Goal: Transaction & Acquisition: Purchase product/service

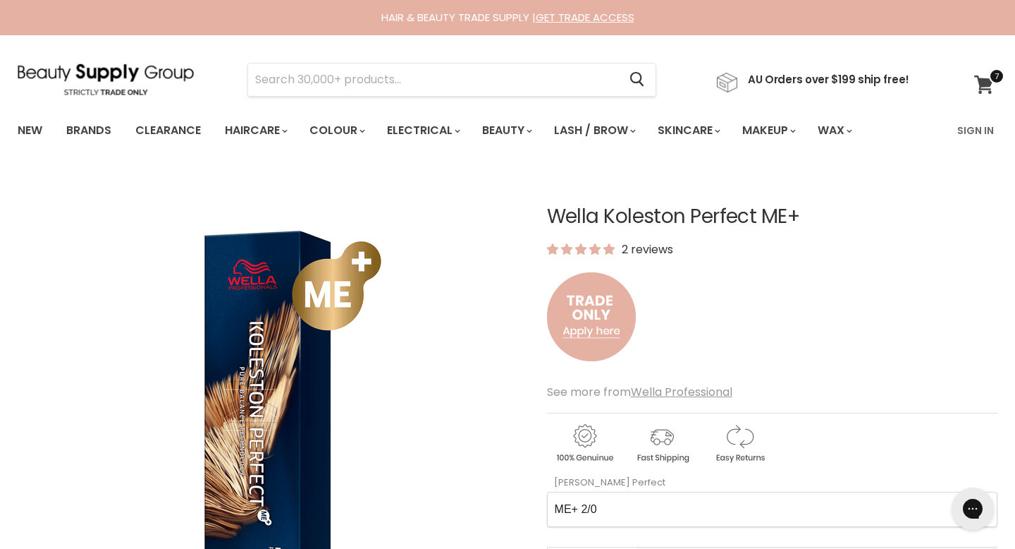
click at [981, 81] on icon at bounding box center [983, 84] width 19 height 18
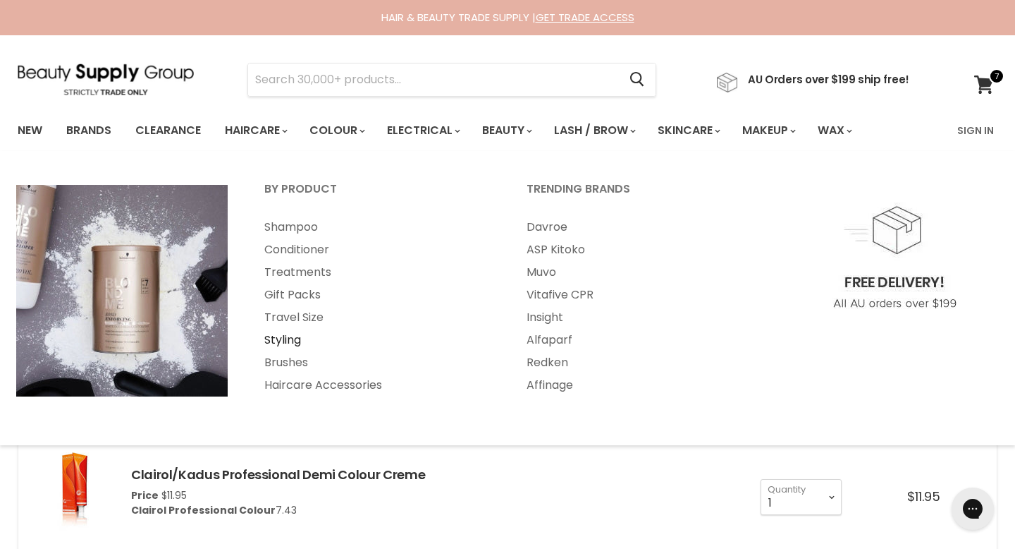
click at [293, 336] on link "Styling" at bounding box center [376, 340] width 259 height 23
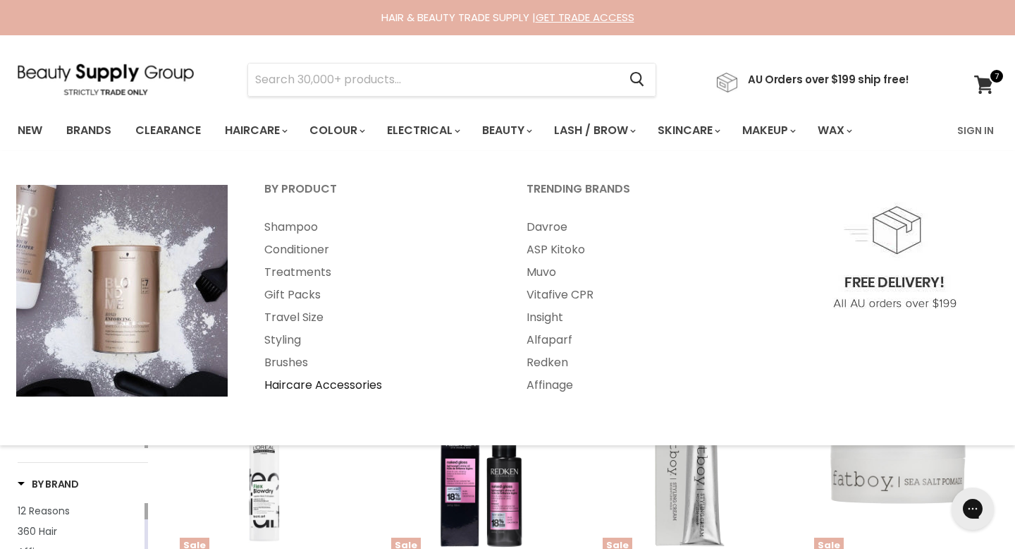
click at [356, 374] on link "Haircare Accessories" at bounding box center [376, 385] width 259 height 23
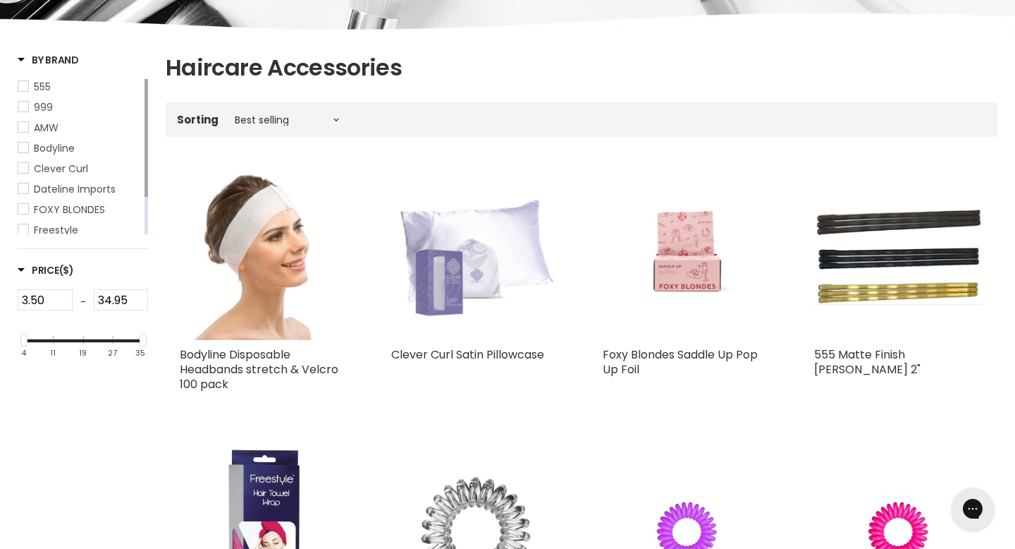
scroll to position [221, 0]
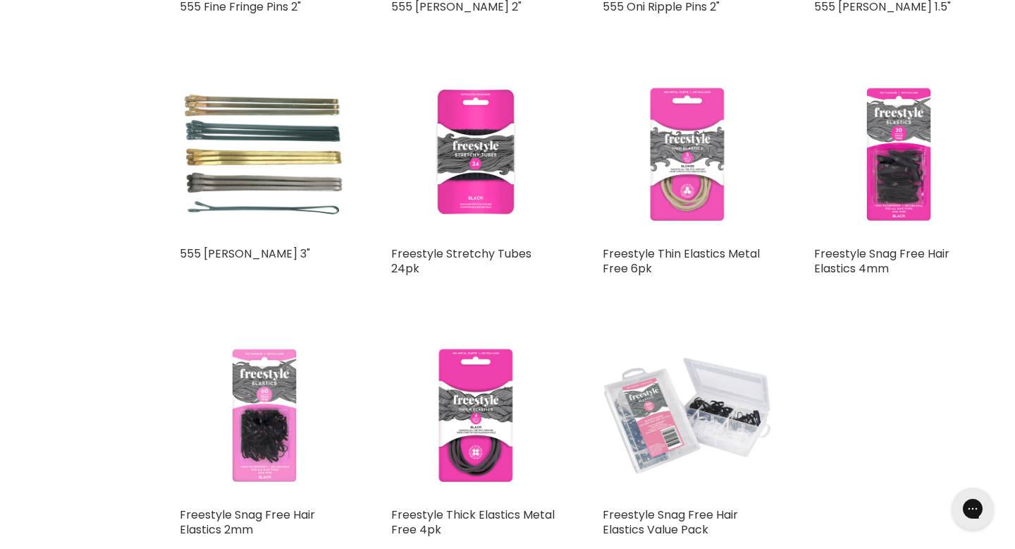
scroll to position [1850, 0]
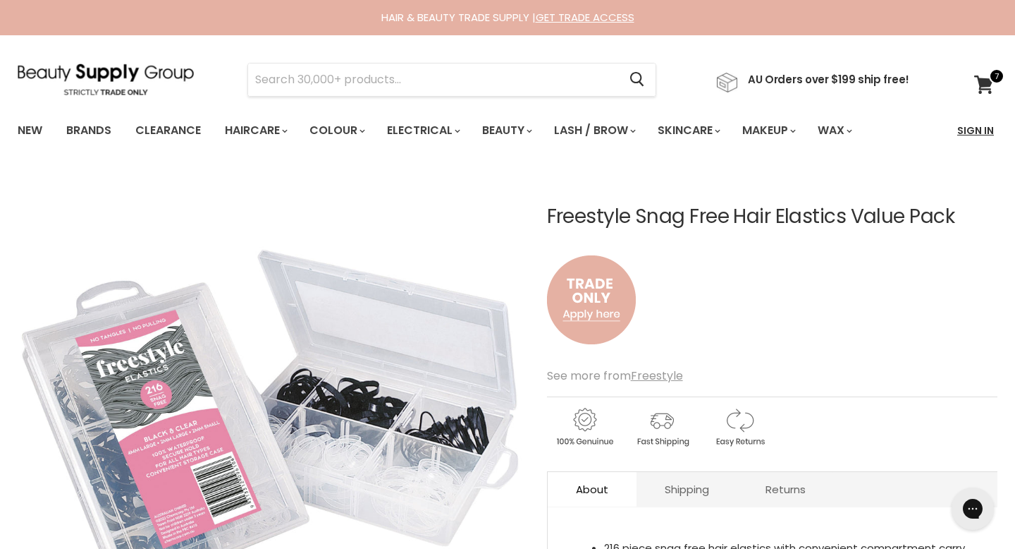
click at [976, 129] on link "Sign In" at bounding box center [976, 131] width 54 height 30
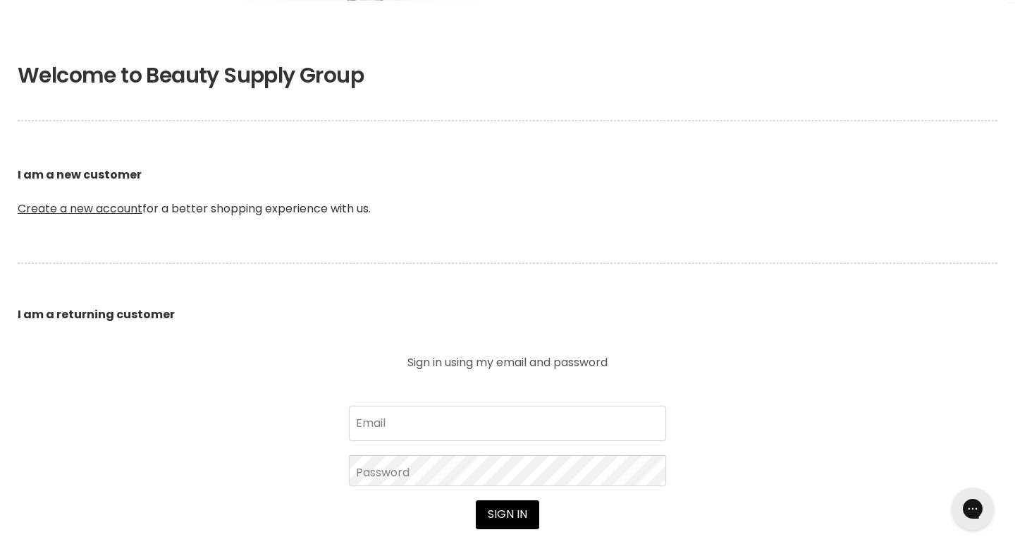
scroll to position [314, 0]
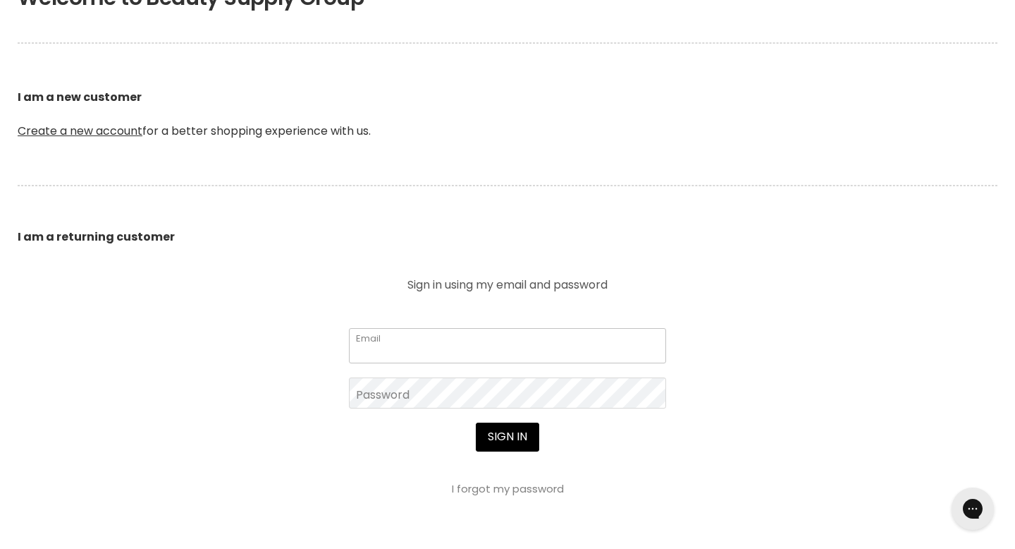
click at [417, 328] on input "Email" at bounding box center [507, 345] width 317 height 35
type input "[EMAIL_ADDRESS][DOMAIN_NAME]"
click at [476, 422] on button "Sign in" at bounding box center [507, 436] width 63 height 28
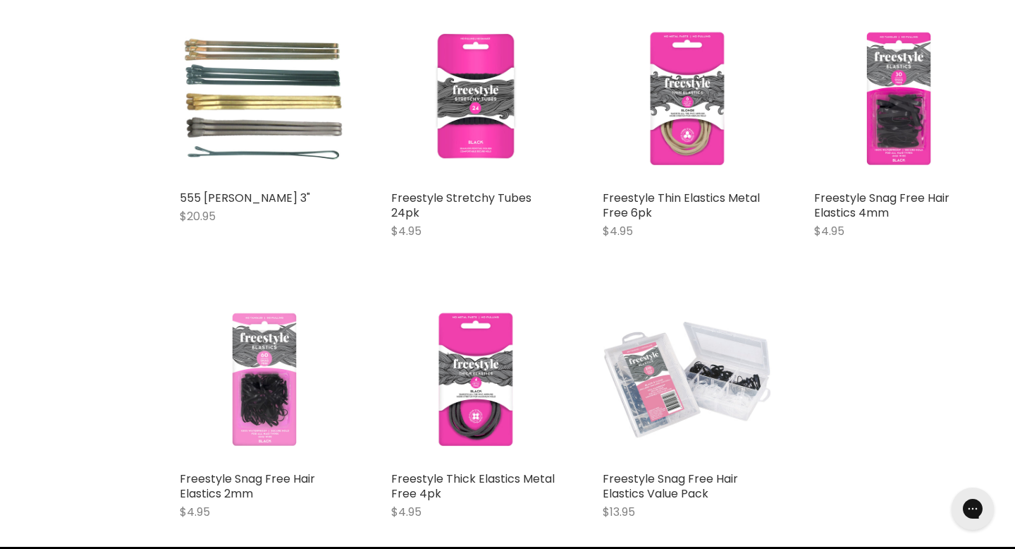
scroll to position [2109, 0]
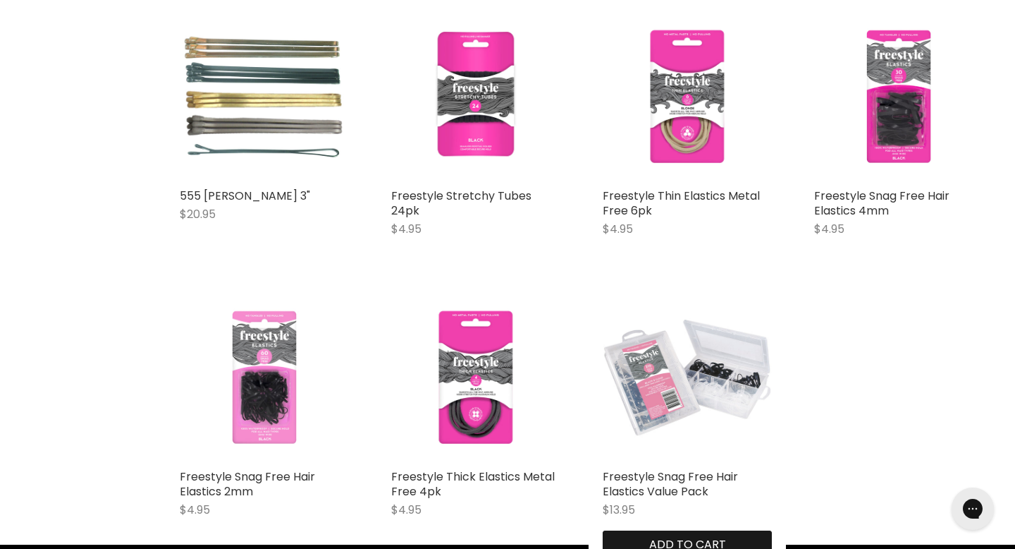
click at [719, 536] on span "Add to cart" at bounding box center [687, 544] width 77 height 16
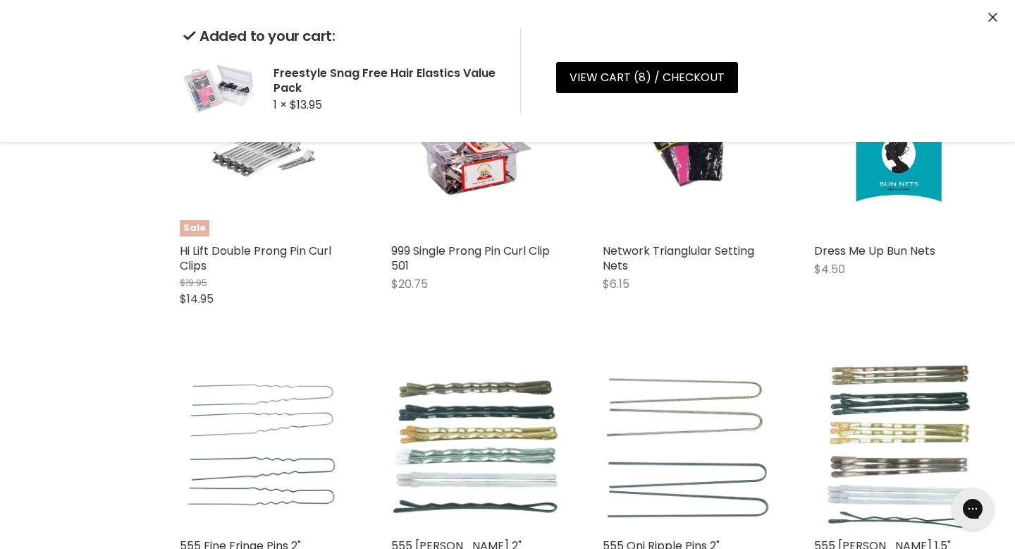
scroll to position [1492, 0]
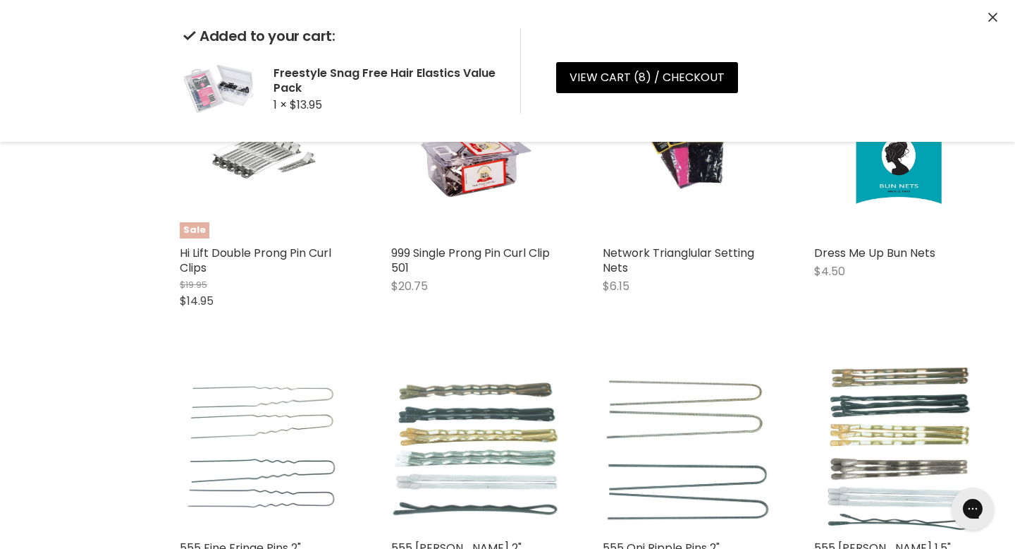
click at [506, 379] on img "Main content" at bounding box center [475, 447] width 169 height 137
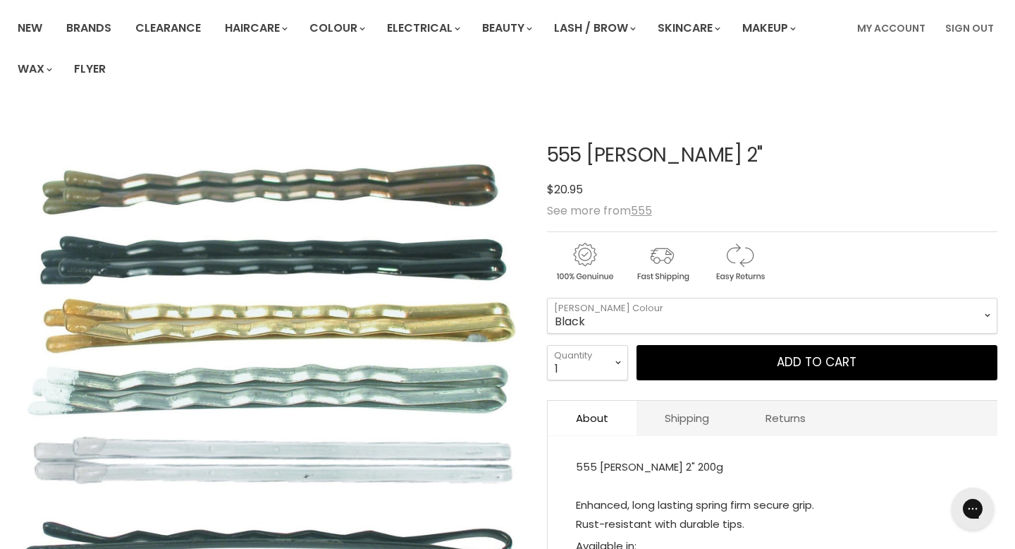
scroll to position [105, 0]
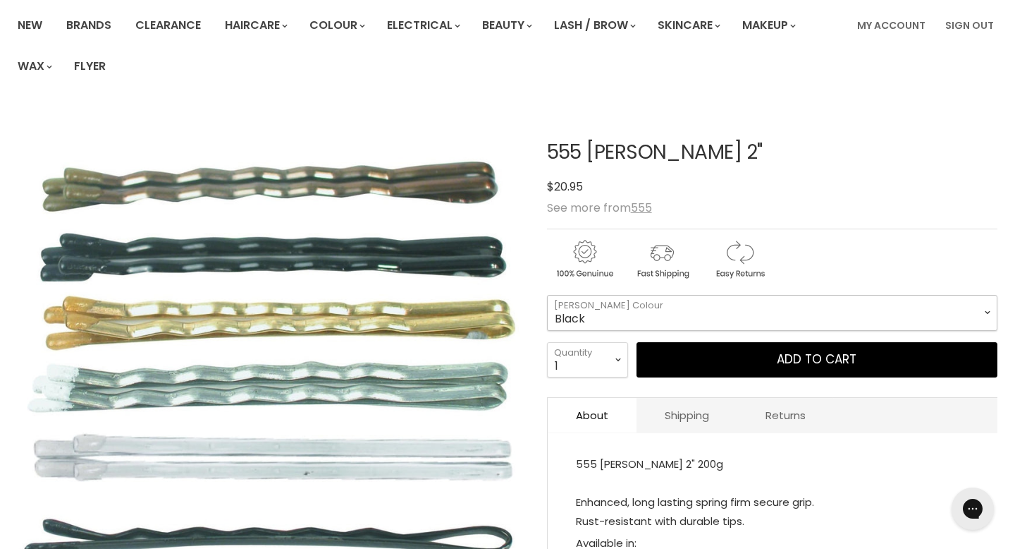
click at [630, 295] on select "Black Bronze Gold Silver" at bounding box center [772, 312] width 451 height 35
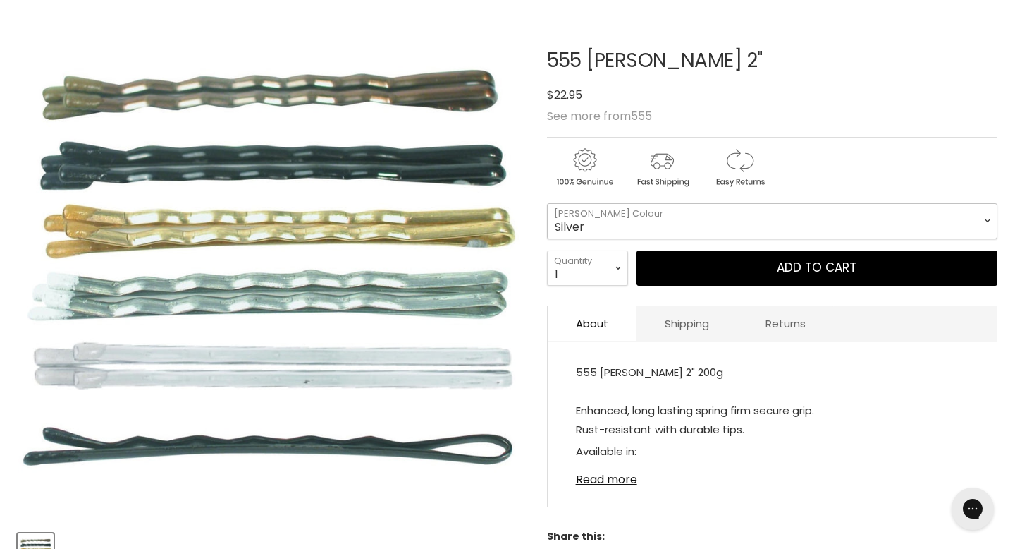
scroll to position [209, 0]
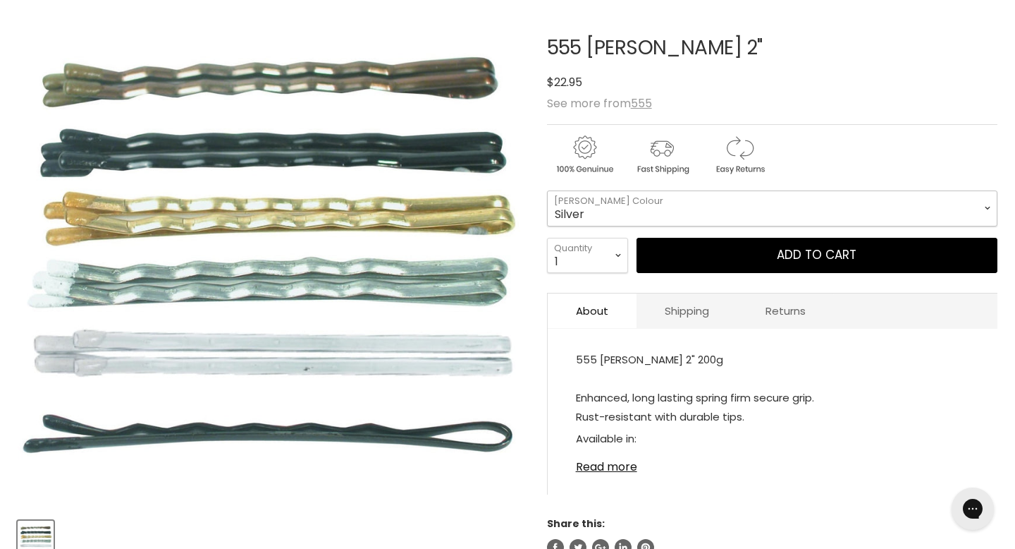
click at [676, 190] on select "Black Bronze Gold Silver" at bounding box center [772, 207] width 451 height 35
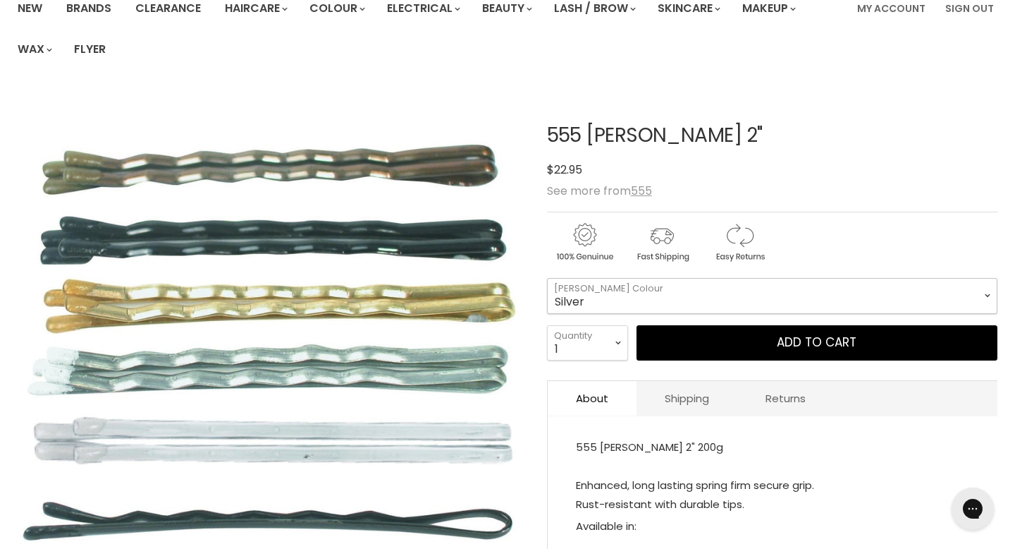
scroll to position [123, 0]
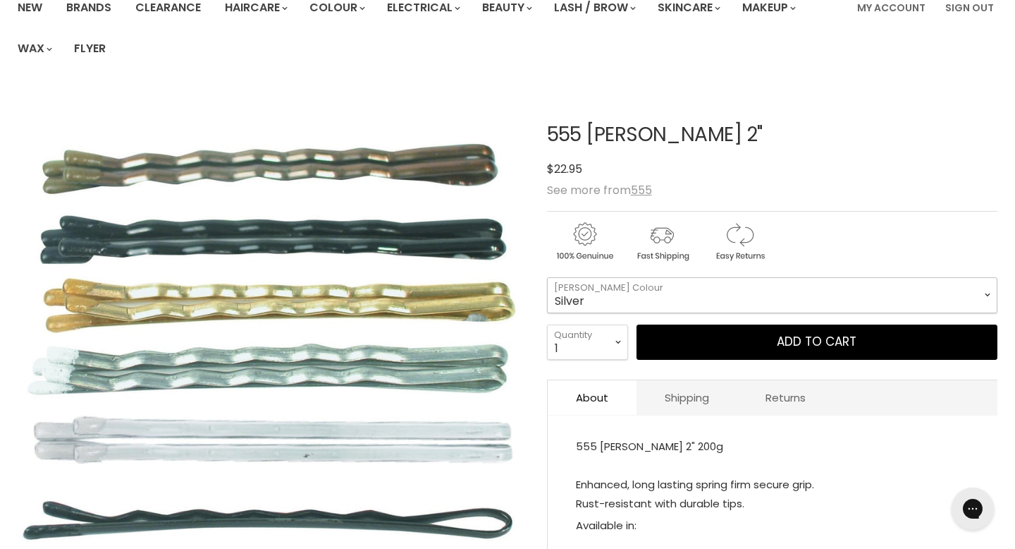
click at [578, 277] on select "Black Bronze Gold Silver" at bounding box center [772, 294] width 451 height 35
click at [599, 277] on select "Black Bronze Gold Silver" at bounding box center [772, 294] width 451 height 35
click at [603, 277] on select "Black Bronze Gold Silver" at bounding box center [772, 294] width 451 height 35
select select "Gold"
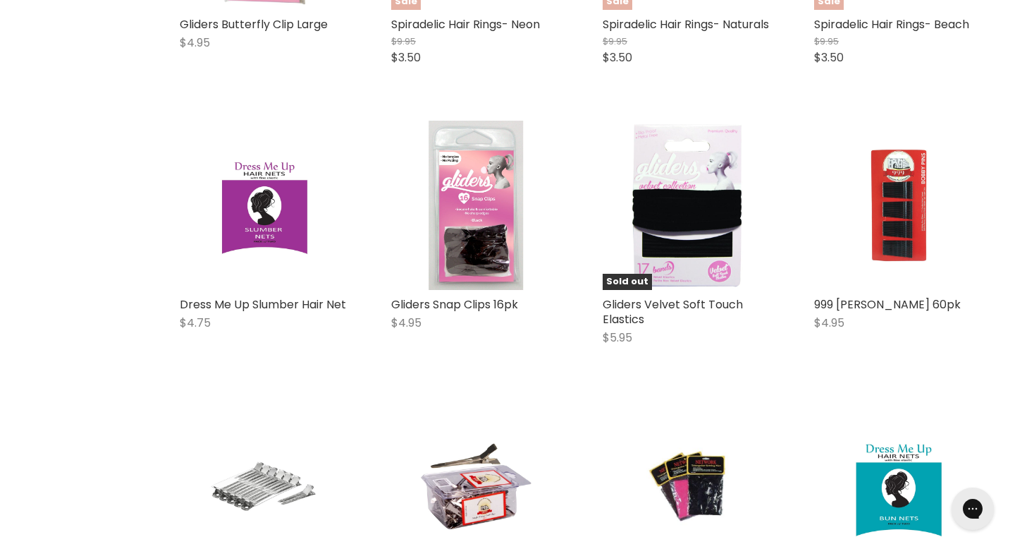
scroll to position [1121, 0]
